Goal: Information Seeking & Learning: Learn about a topic

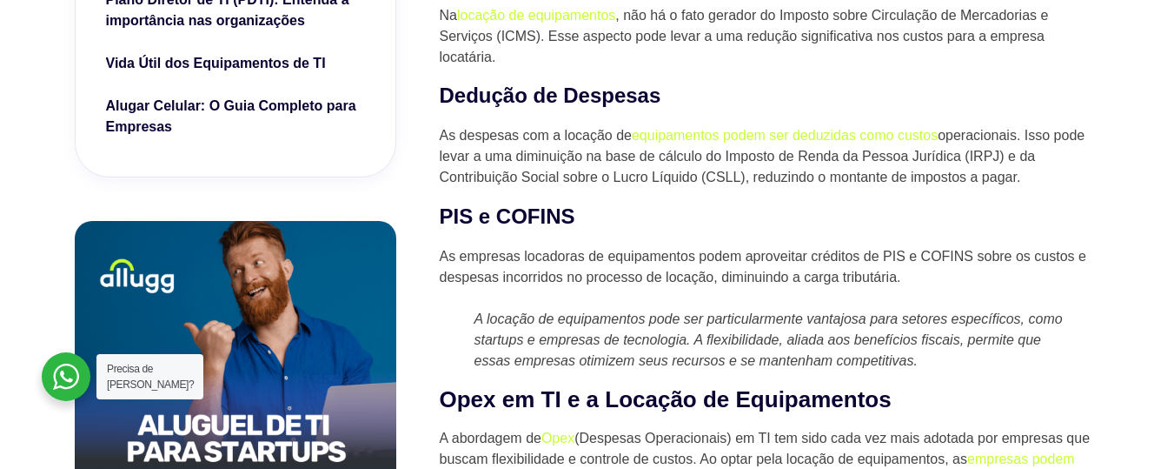
scroll to position [939, 0]
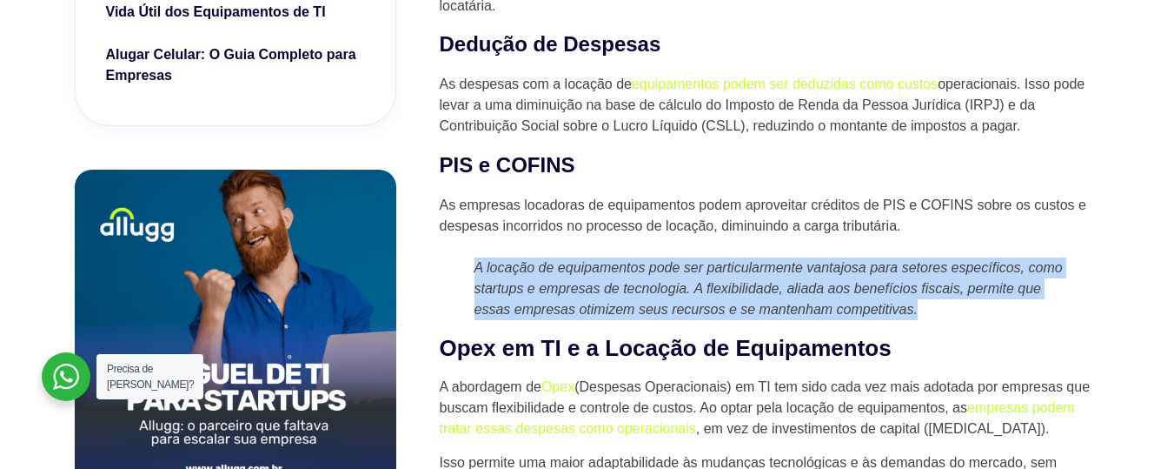
drag, startPoint x: 475, startPoint y: 268, endPoint x: 1075, endPoint y: 314, distance: 601.6
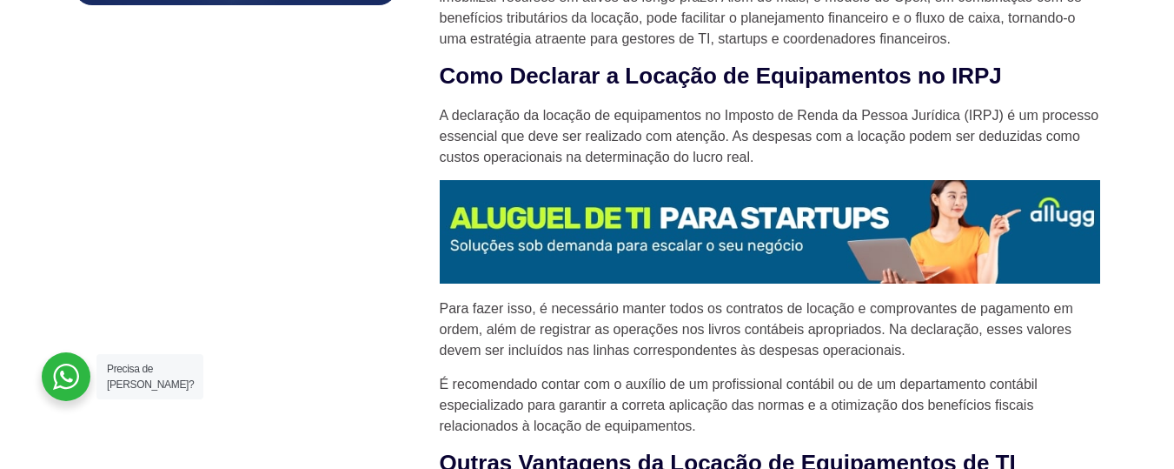
scroll to position [1460, 0]
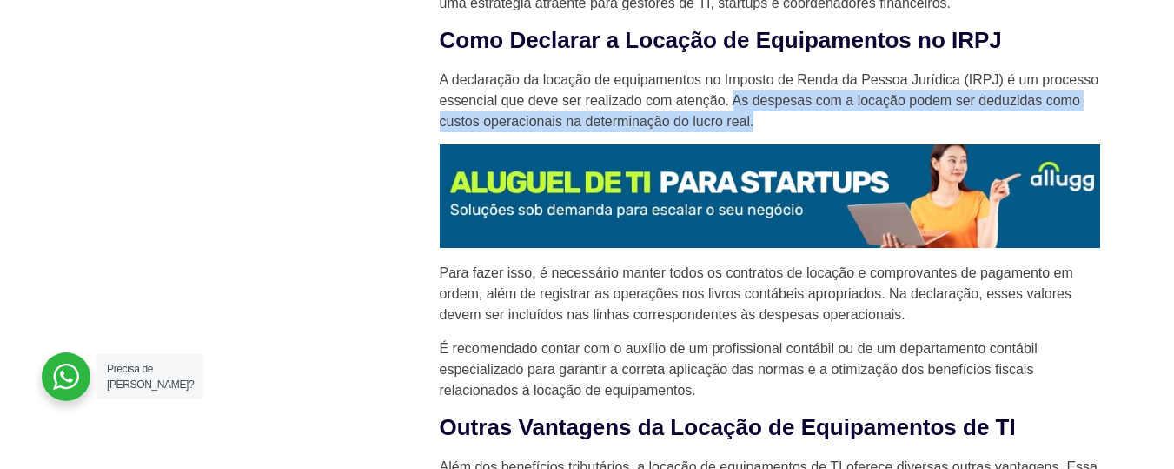
drag, startPoint x: 736, startPoint y: 96, endPoint x: 772, endPoint y: 127, distance: 47.4
click at [772, 127] on p "A declaração da locação de equipamentos no Imposto de Renda da Pessoa Jurídica …" at bounding box center [770, 101] width 661 height 63
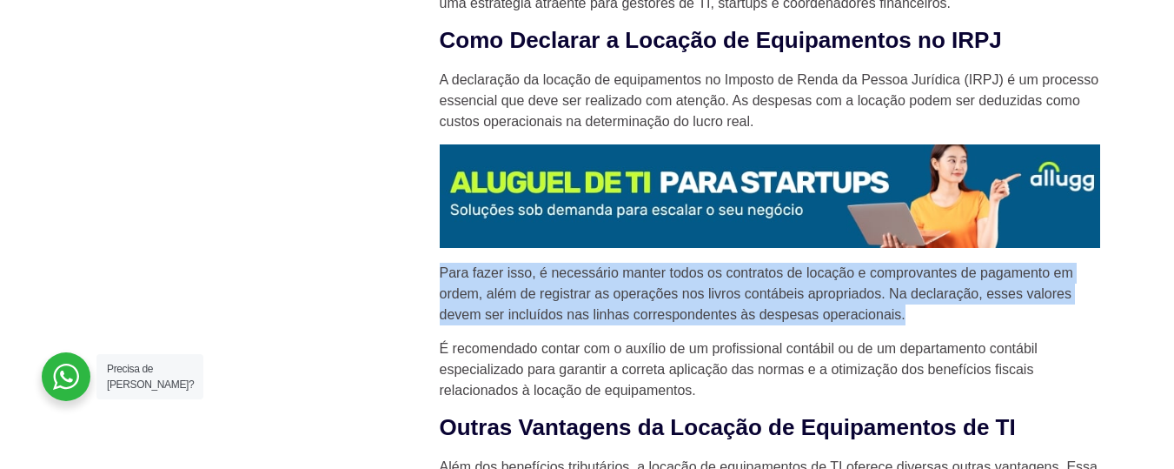
drag, startPoint x: 439, startPoint y: 267, endPoint x: 909, endPoint y: 318, distance: 473.1
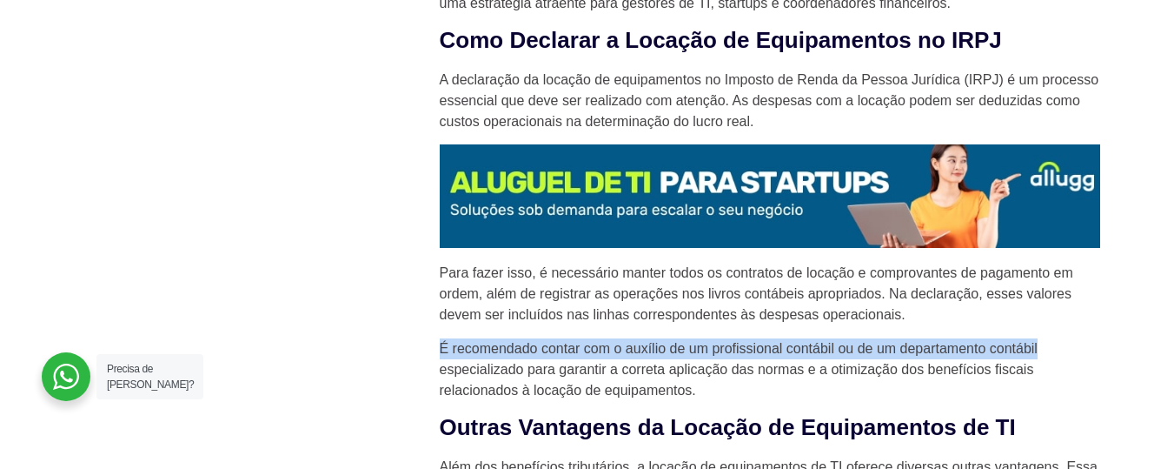
drag, startPoint x: 443, startPoint y: 348, endPoint x: 1042, endPoint y: 338, distance: 599.0
click at [1042, 338] on p "É recomendado contar com o auxílio de um profissional contábil ou de um departa…" at bounding box center [770, 369] width 661 height 63
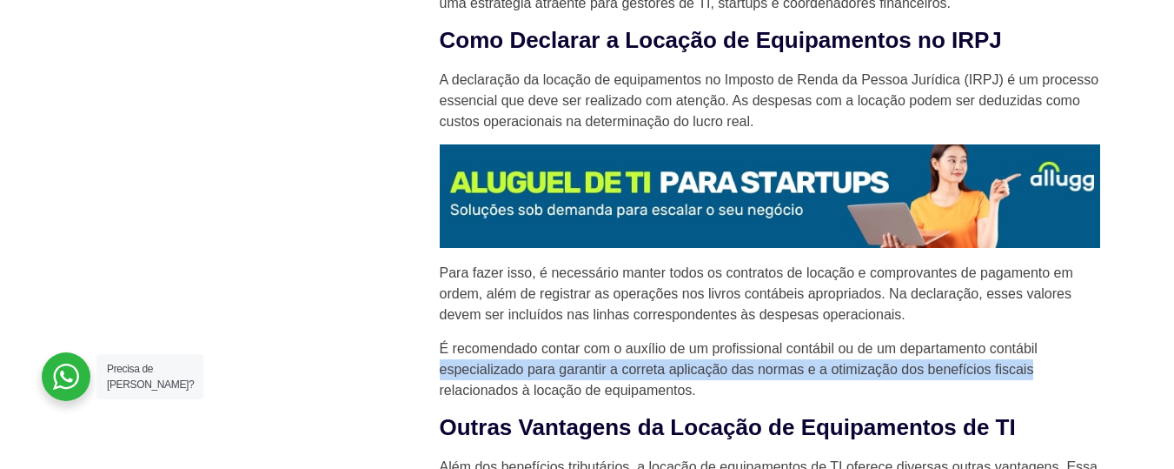
drag, startPoint x: 440, startPoint y: 368, endPoint x: 1051, endPoint y: 369, distance: 611.1
click at [1050, 369] on p "É recomendado contar com o auxílio de um profissional contábil ou de um departa…" at bounding box center [770, 369] width 661 height 63
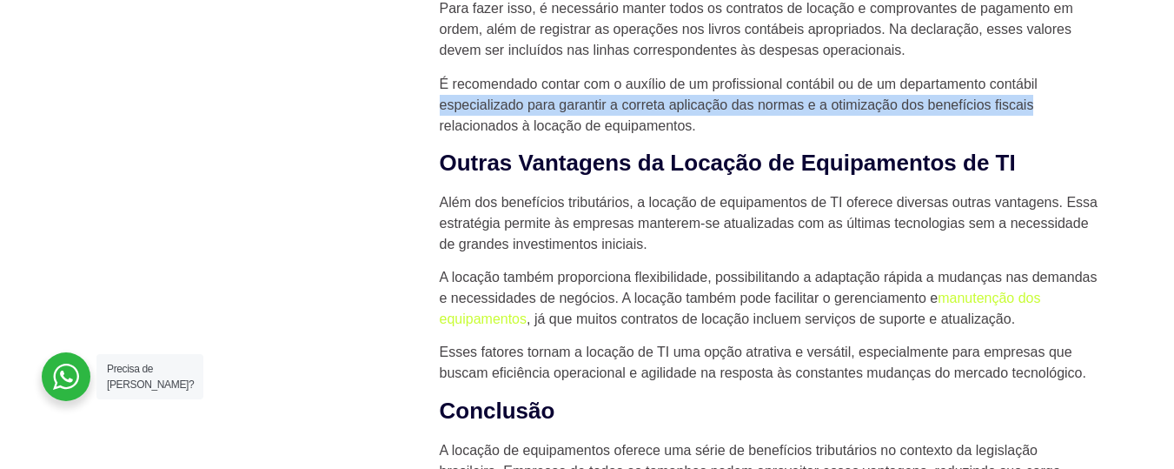
scroll to position [1773, 0]
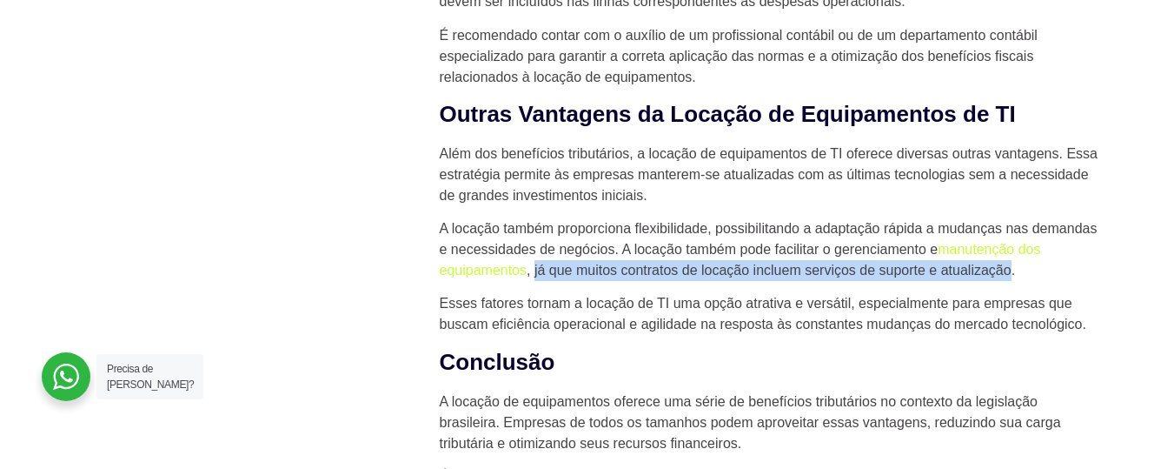
drag, startPoint x: 546, startPoint y: 273, endPoint x: 1010, endPoint y: 276, distance: 464.2
click at [1010, 276] on p "A locação também proporciona flexibilidade, possibilitando a adaptação rápida a…" at bounding box center [770, 249] width 661 height 63
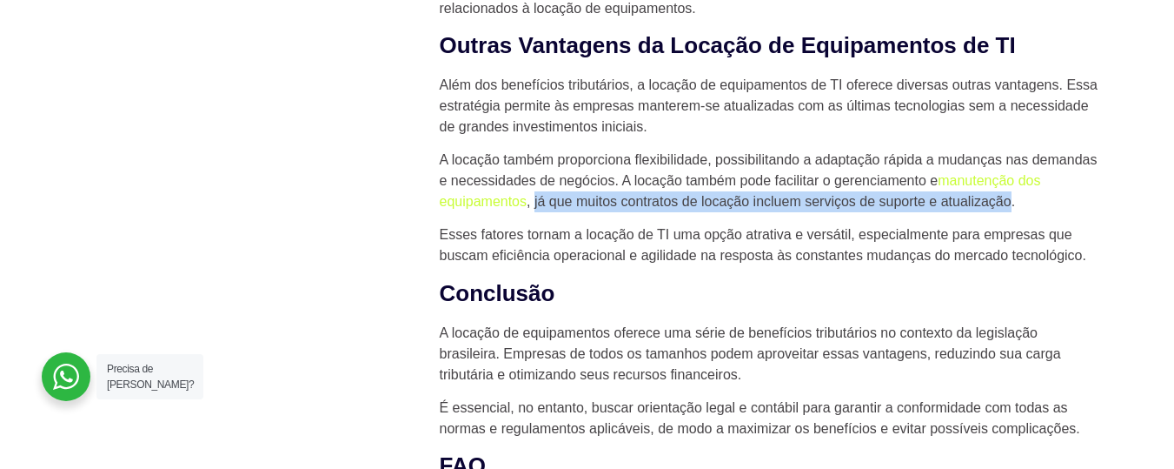
scroll to position [1878, 0]
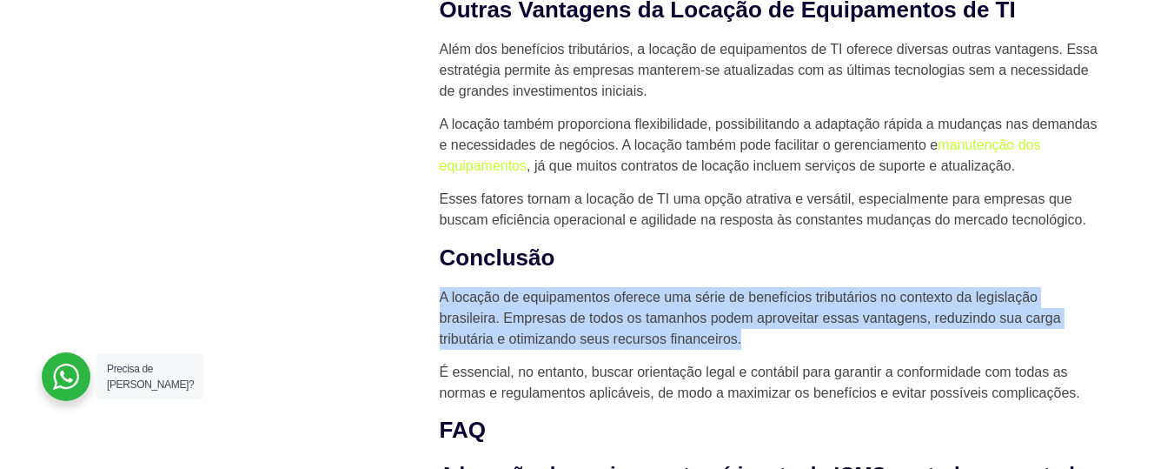
drag, startPoint x: 442, startPoint y: 300, endPoint x: 823, endPoint y: 335, distance: 383.2
click at [823, 335] on p "A locação de equipamentos oferece uma série de benefícios tributários no contex…" at bounding box center [770, 318] width 661 height 63
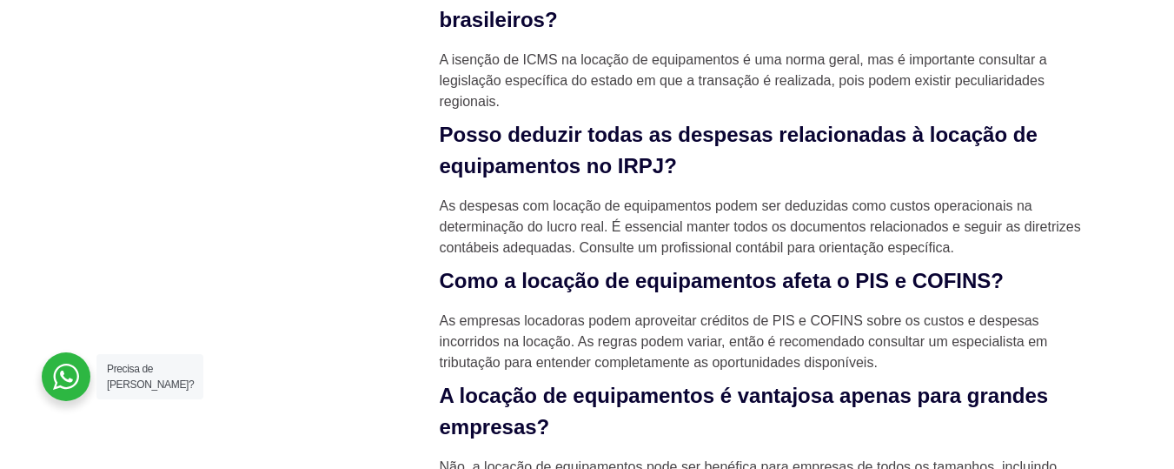
scroll to position [2399, 0]
